Goal: Check status

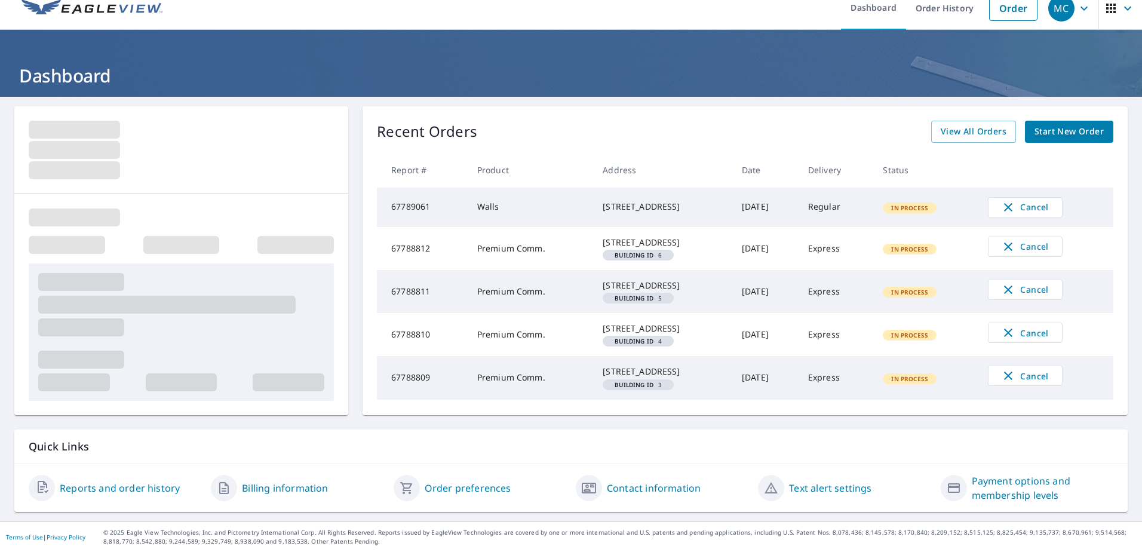
scroll to position [63, 0]
click at [952, 124] on span "View All Orders" at bounding box center [974, 131] width 66 height 15
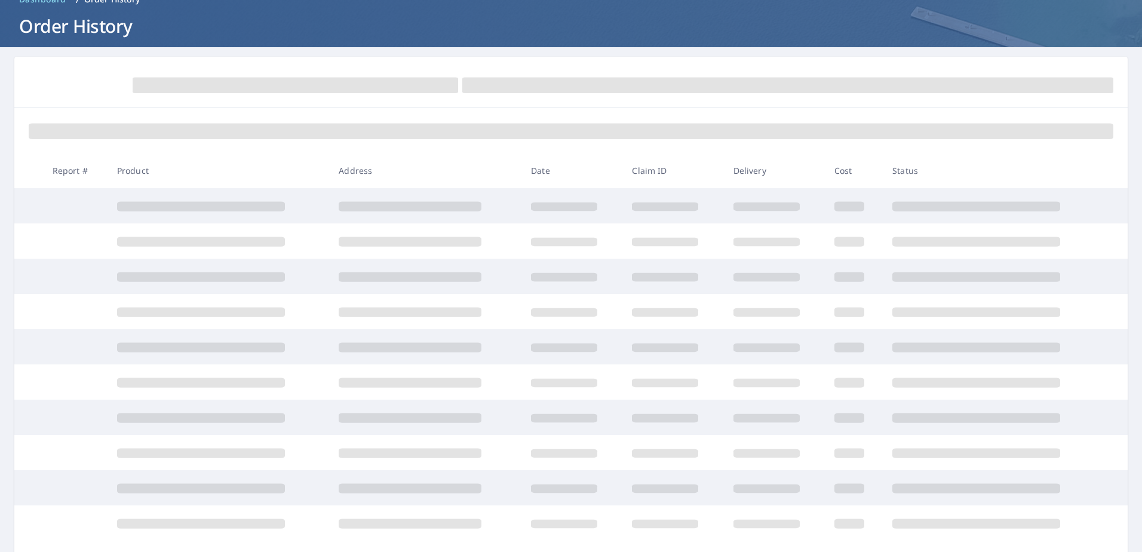
scroll to position [63, 0]
